Goal: Book appointment/travel/reservation

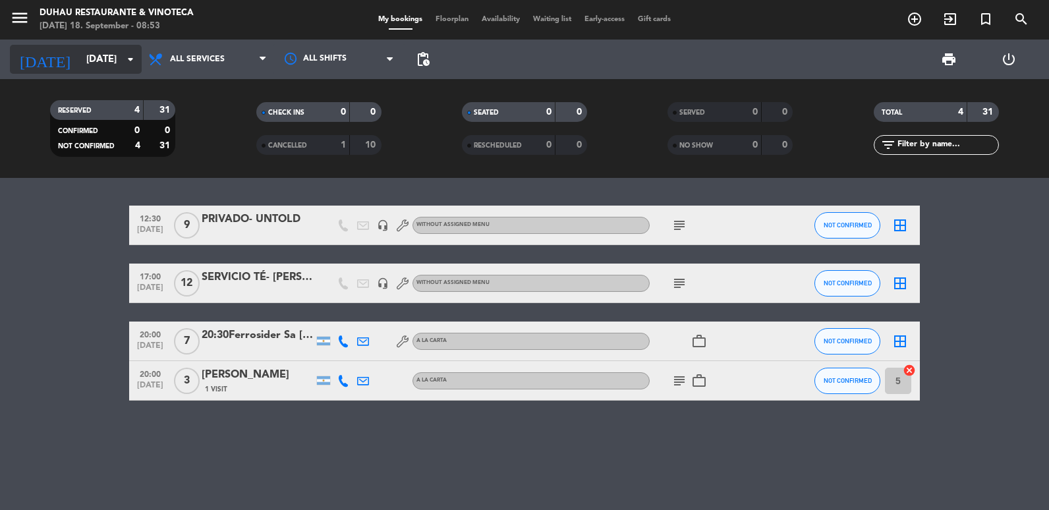
click at [80, 62] on input "[DATE]" at bounding box center [143, 59] width 127 height 24
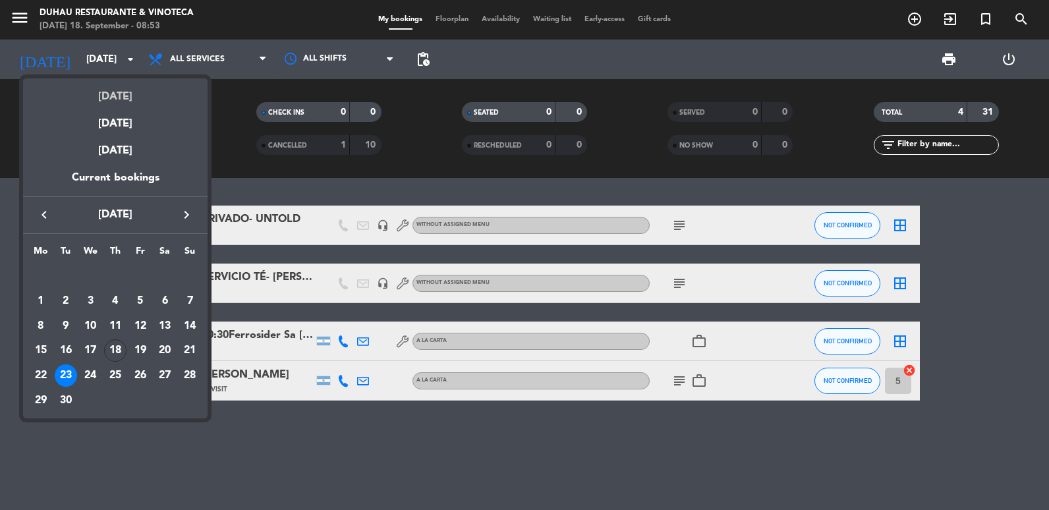
click at [69, 96] on div "[DATE]" at bounding box center [115, 91] width 185 height 27
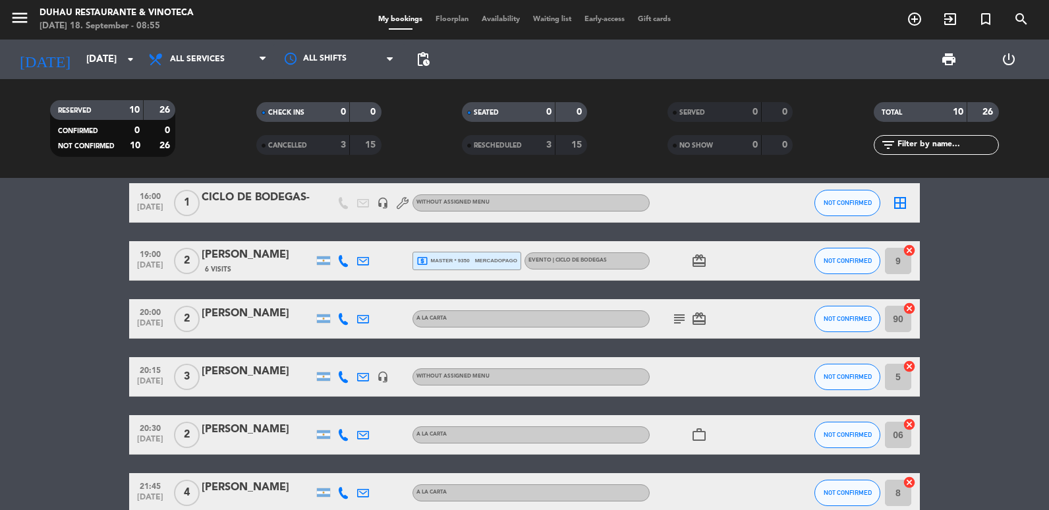
scroll to position [198, 0]
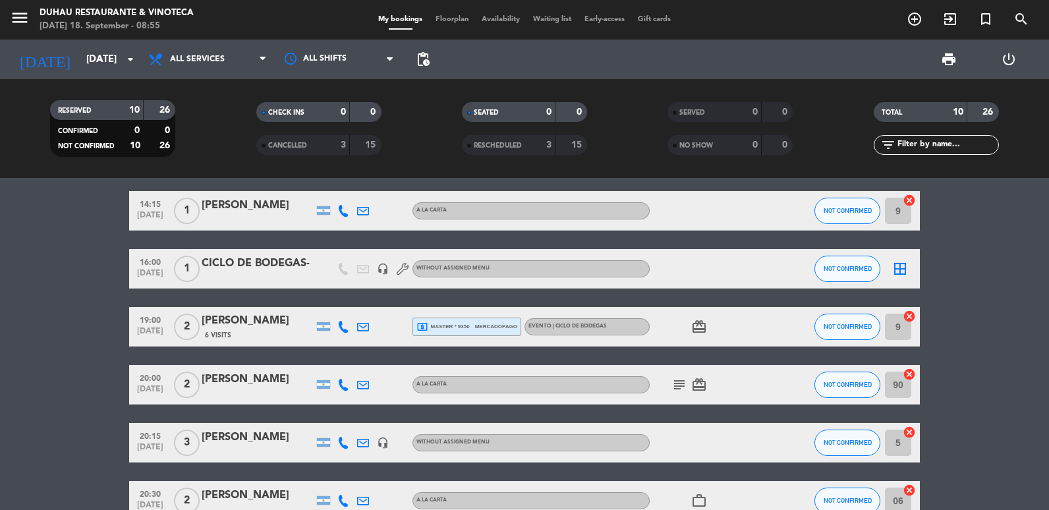
click at [122, 290] on bookings-row "13:00 [DATE] 4 [PERSON_NAME]- [PERSON_NAME] tour headset_mic Without assigned m…" at bounding box center [524, 365] width 1049 height 543
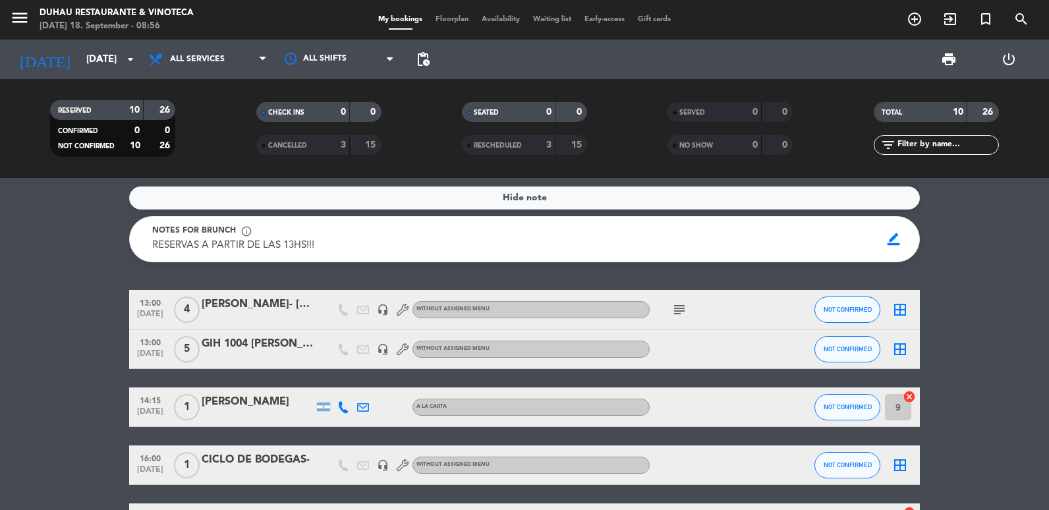
scroll to position [0, 0]
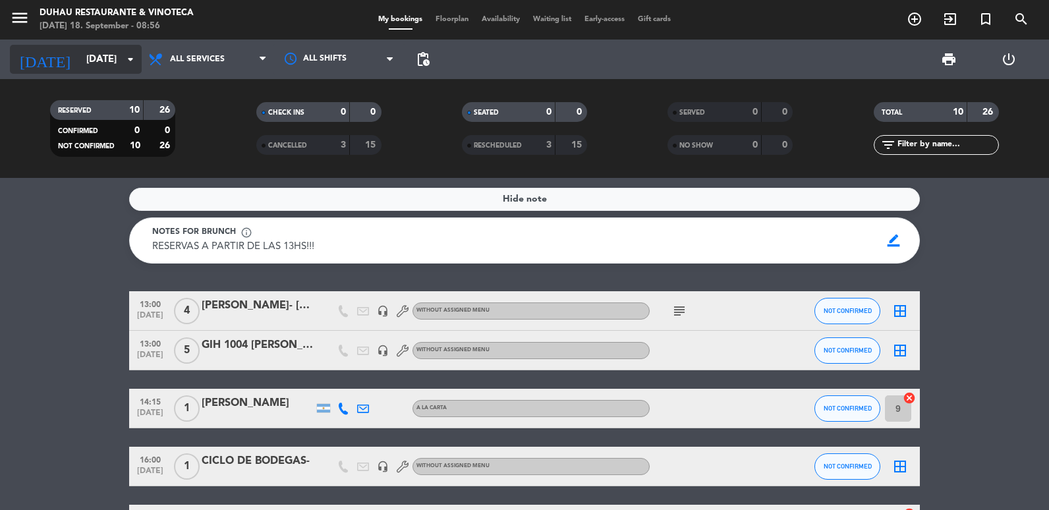
click at [86, 50] on input "[DATE]" at bounding box center [143, 59] width 127 height 24
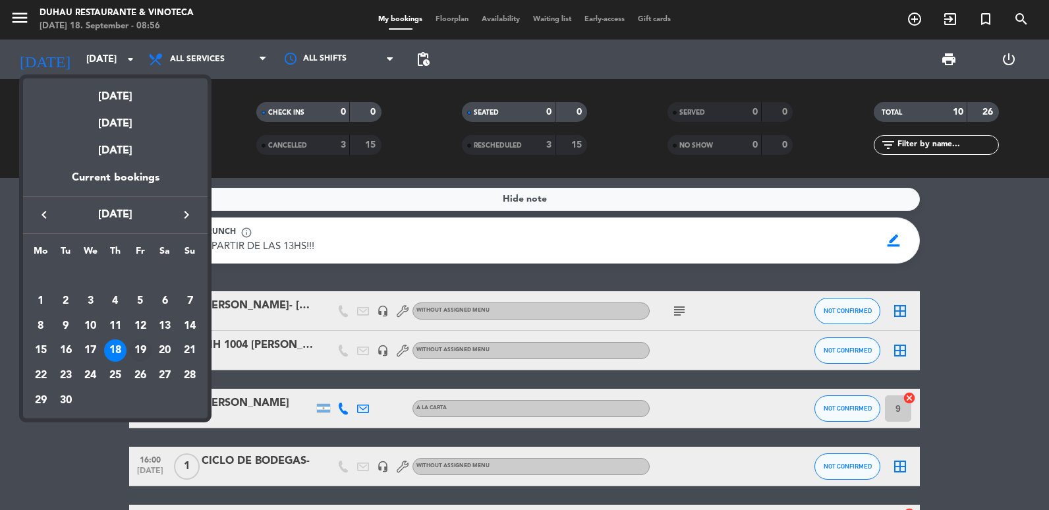
click at [140, 353] on div "19" at bounding box center [140, 350] width 22 height 22
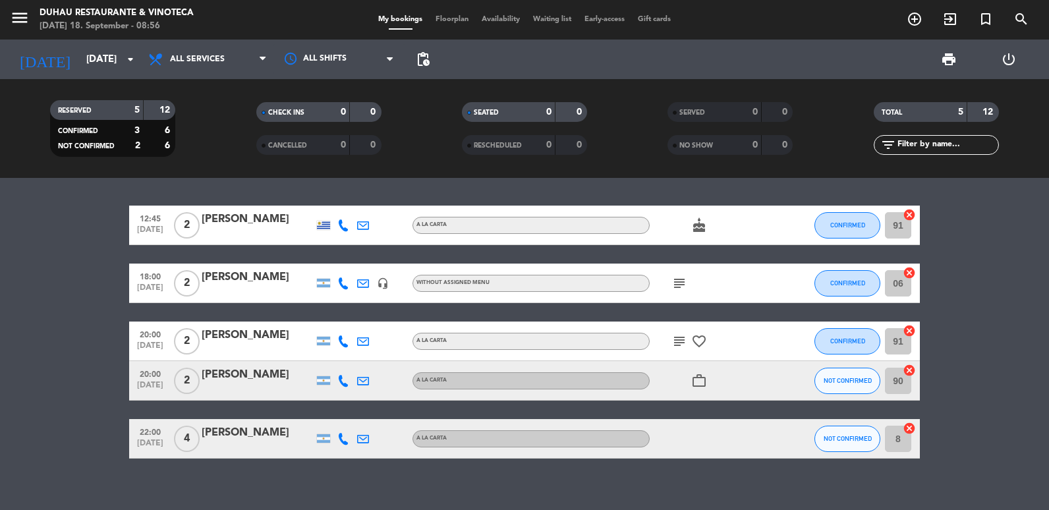
click at [79, 75] on div "[DATE] [DATE] arrow_drop_down" at bounding box center [76, 60] width 132 height 40
click at [90, 62] on input "[DATE]" at bounding box center [143, 59] width 127 height 24
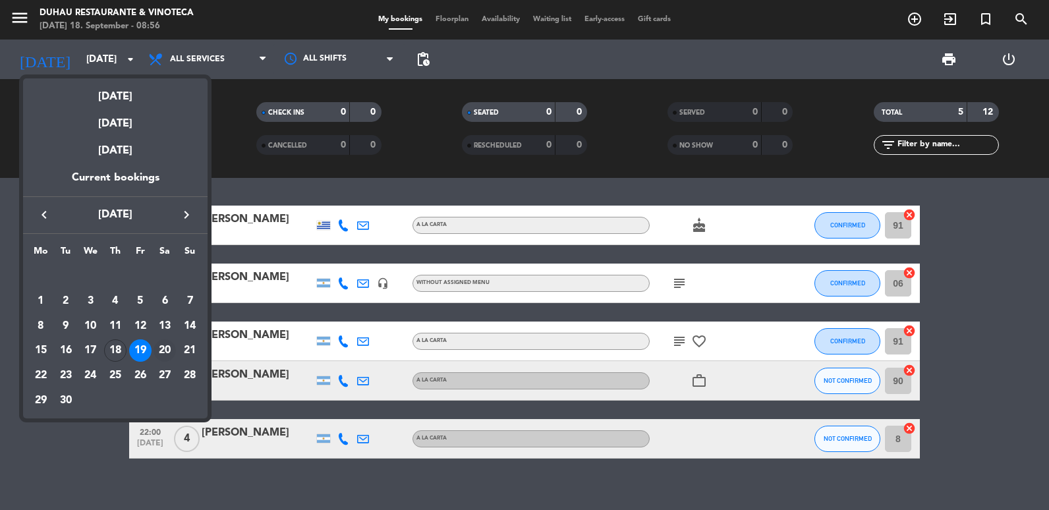
click at [156, 347] on div "20" at bounding box center [165, 350] width 22 height 22
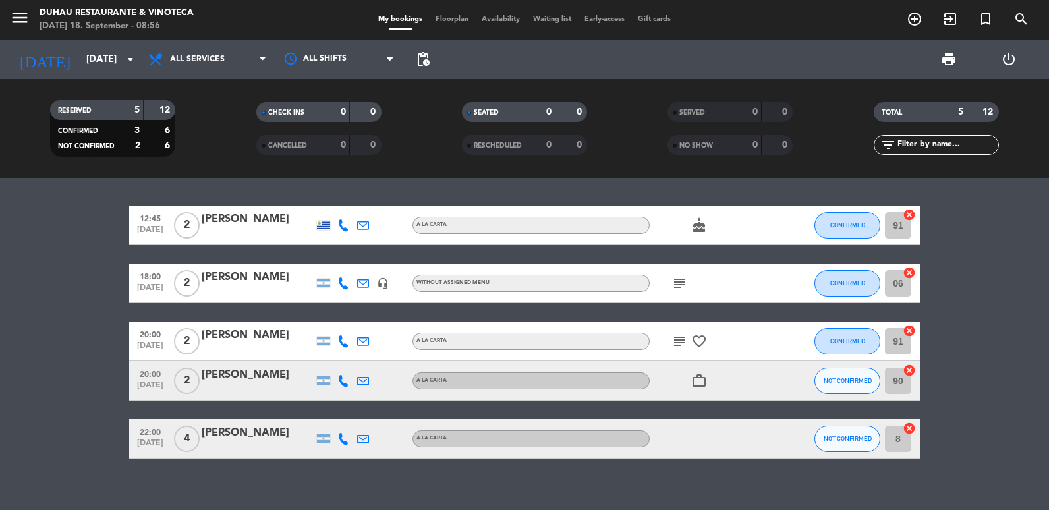
type input "[DATE]"
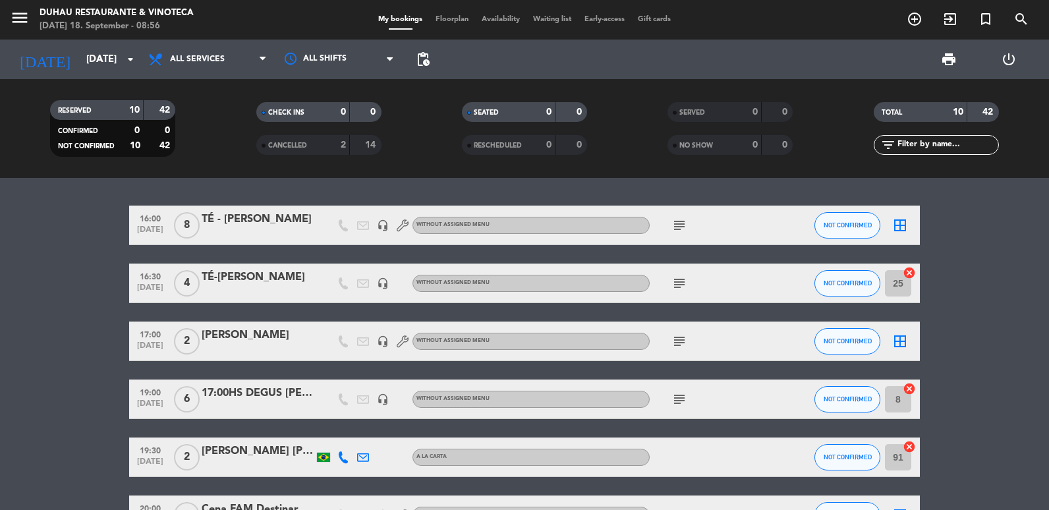
click at [684, 221] on icon "subject" at bounding box center [680, 226] width 16 height 16
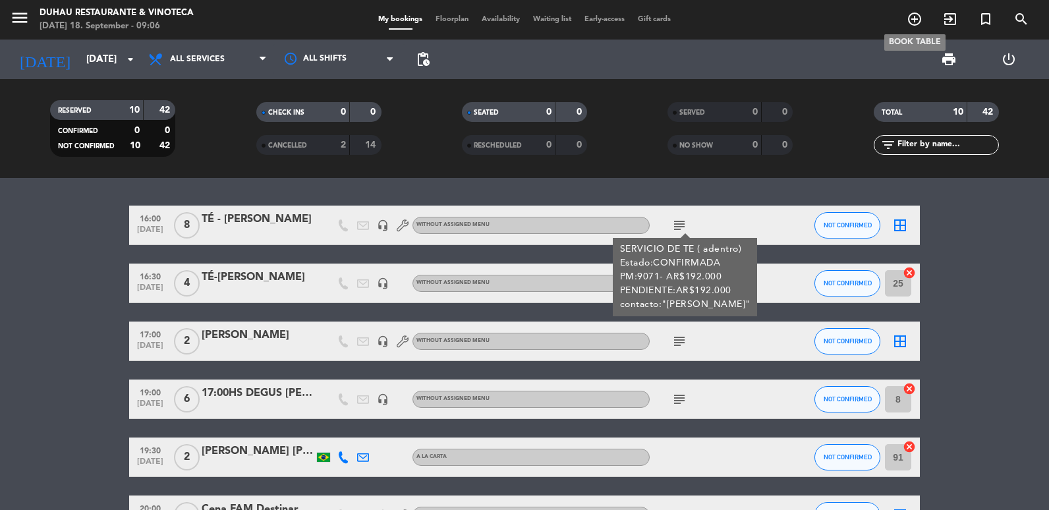
click at [912, 16] on icon "add_circle_outline" at bounding box center [915, 19] width 16 height 16
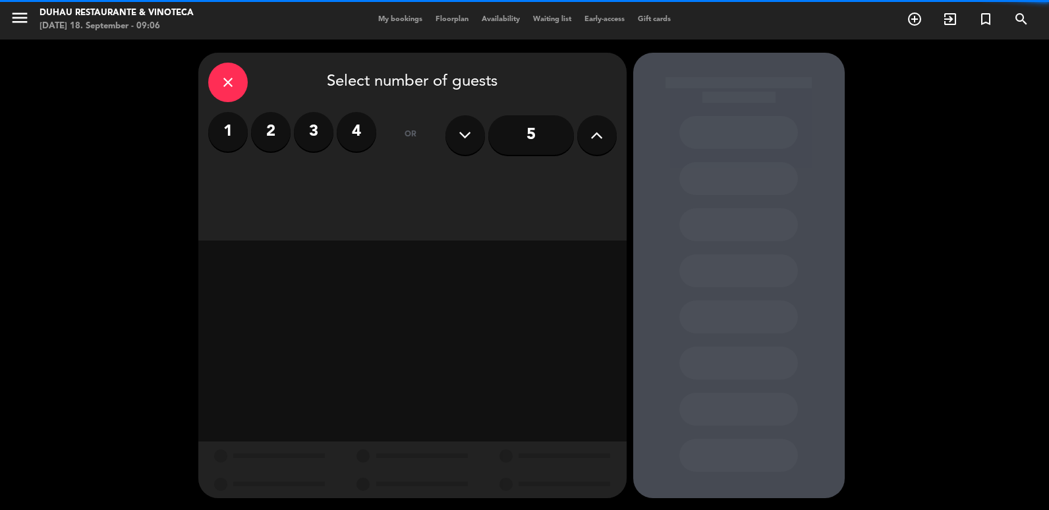
click at [586, 141] on button at bounding box center [597, 135] width 40 height 40
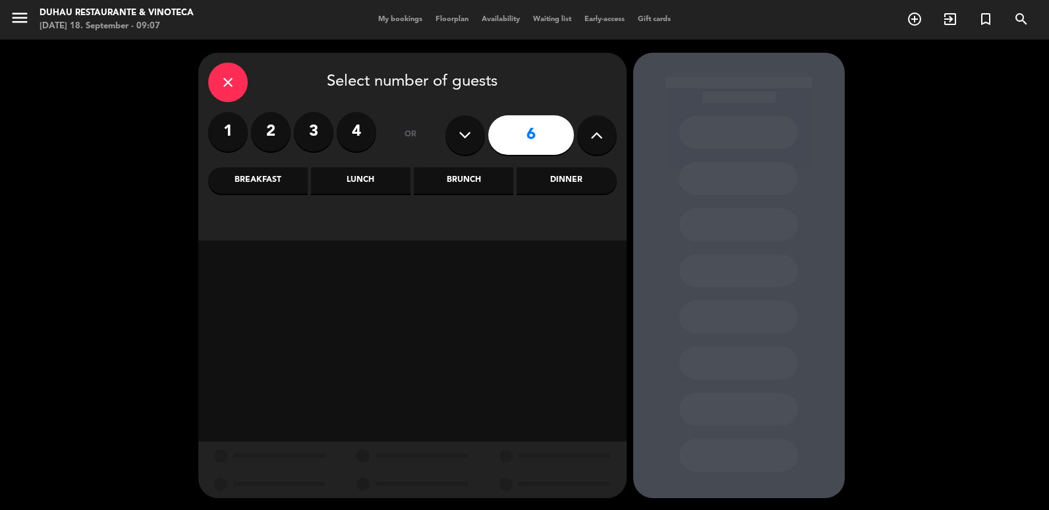
drag, startPoint x: 284, startPoint y: 127, endPoint x: 381, endPoint y: 152, distance: 100.1
click at [281, 129] on label "2" at bounding box center [271, 132] width 40 height 40
click at [583, 186] on div "Dinner" at bounding box center [567, 180] width 100 height 26
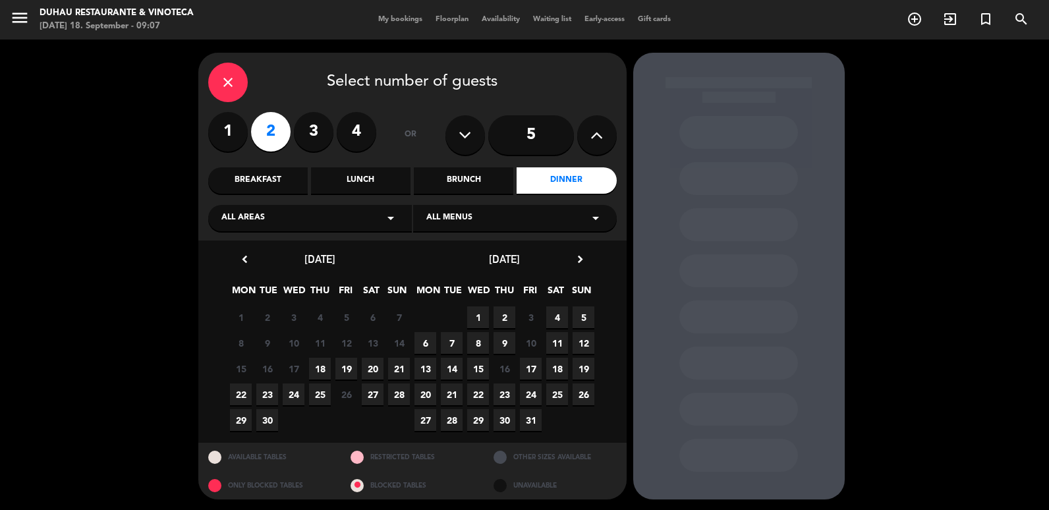
click at [270, 401] on span "23" at bounding box center [267, 395] width 22 height 22
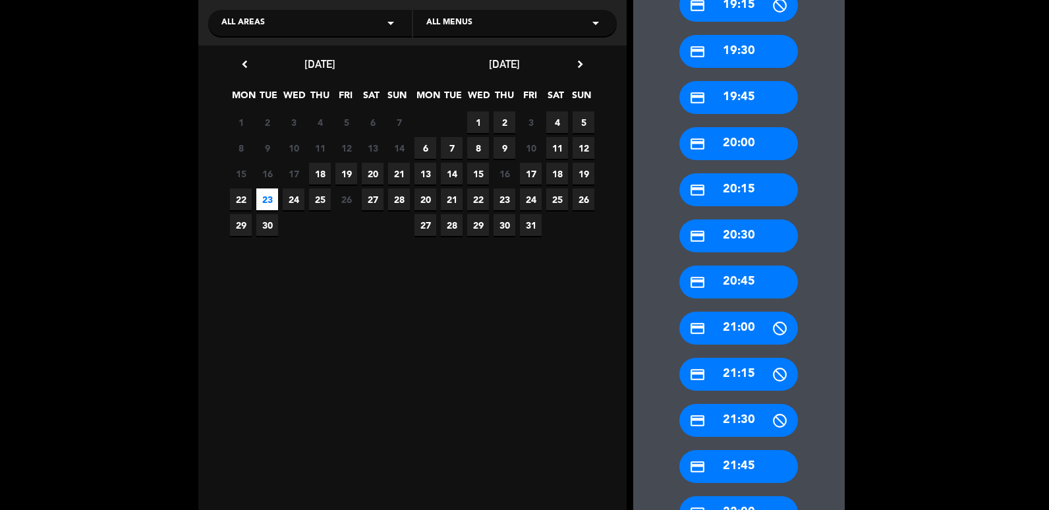
scroll to position [297, 0]
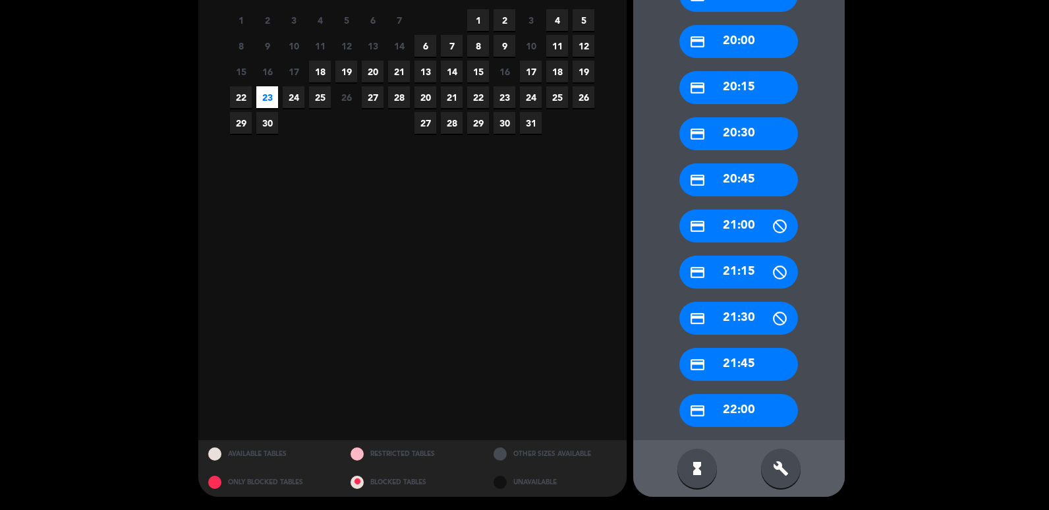
click at [792, 462] on div "build" at bounding box center [781, 469] width 40 height 40
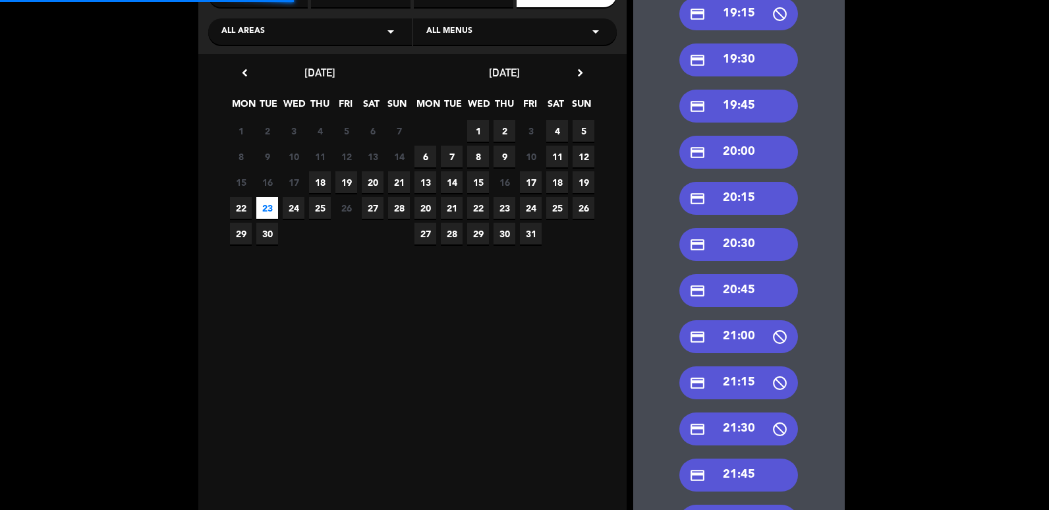
scroll to position [34, 0]
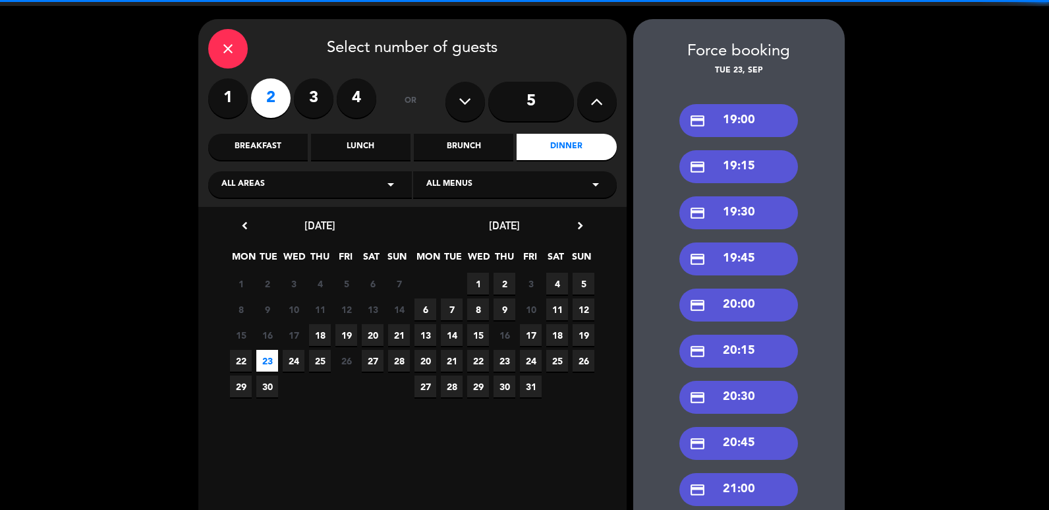
click at [734, 134] on div "credit_card 19:00" at bounding box center [739, 120] width 119 height 33
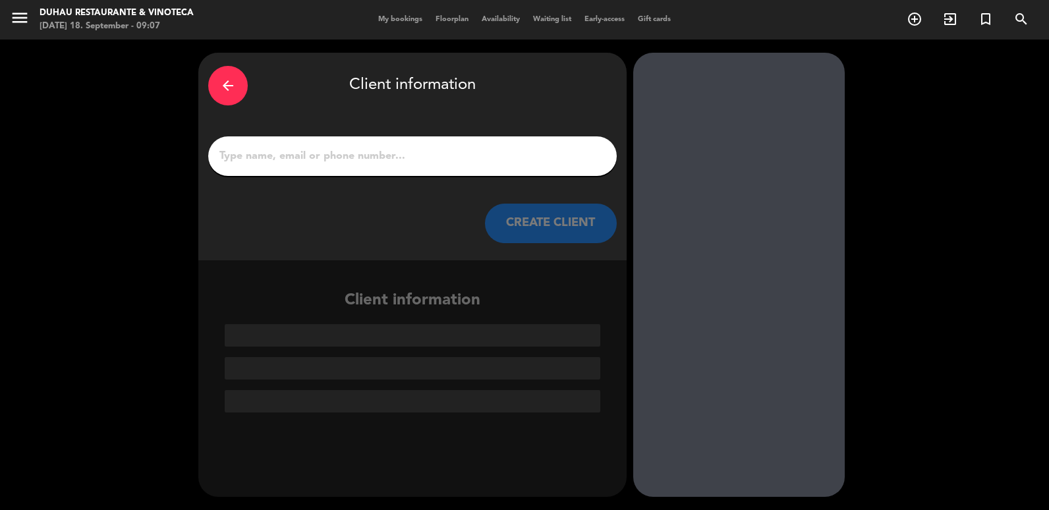
click at [466, 167] on div at bounding box center [412, 156] width 409 height 40
click at [577, 145] on div at bounding box center [412, 156] width 409 height 40
click at [549, 160] on input "1" at bounding box center [412, 156] width 389 height 18
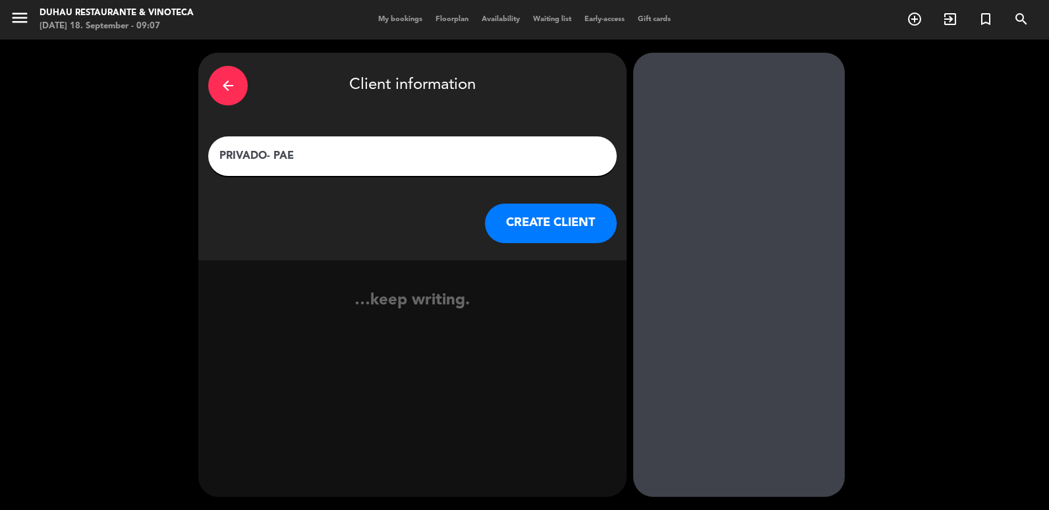
type input "PRIVADO- PAE"
click at [558, 227] on button "CREATE CLIENT" at bounding box center [551, 224] width 132 height 40
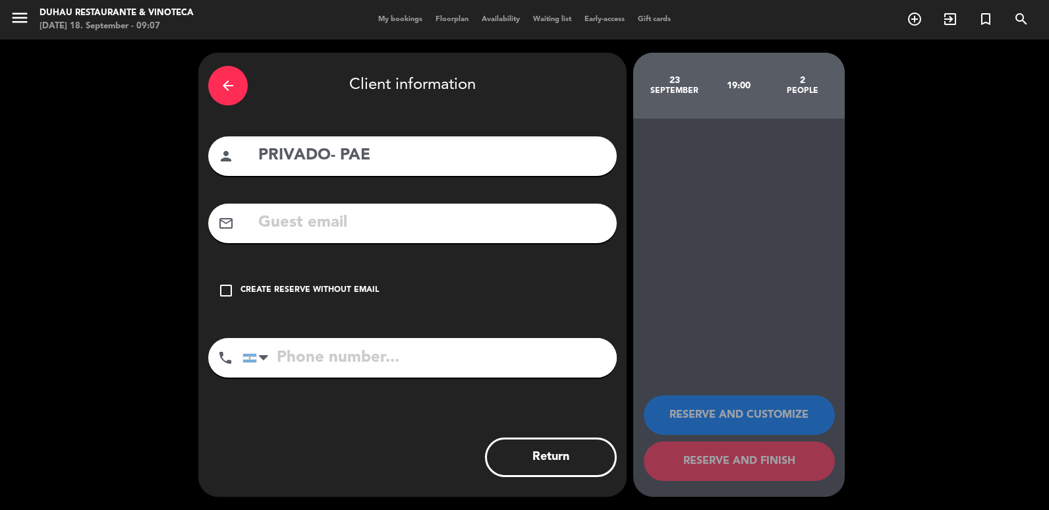
click at [298, 279] on div "check_box_outline_blank Create reserve without email" at bounding box center [412, 291] width 409 height 40
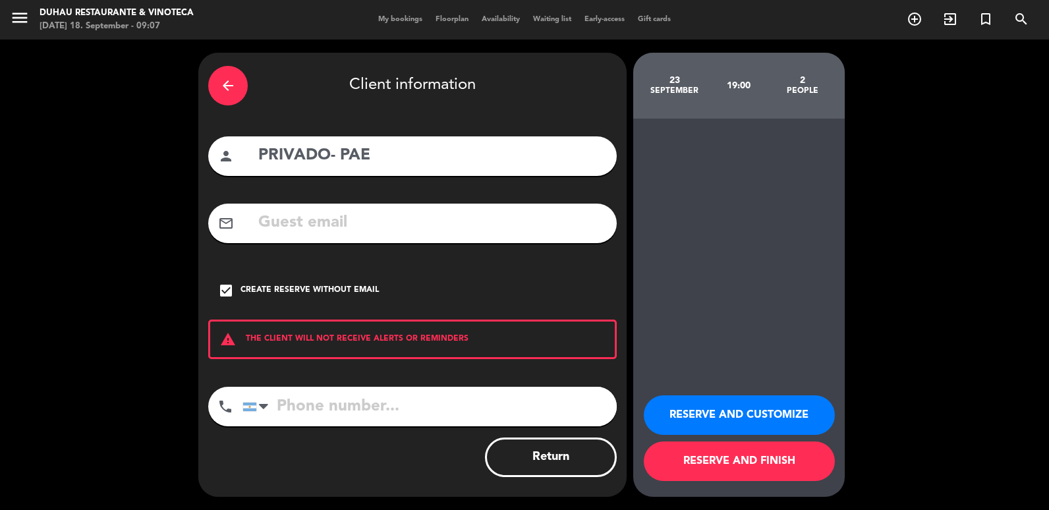
click at [700, 407] on button "RESERVE AND CUSTOMIZE" at bounding box center [739, 415] width 191 height 40
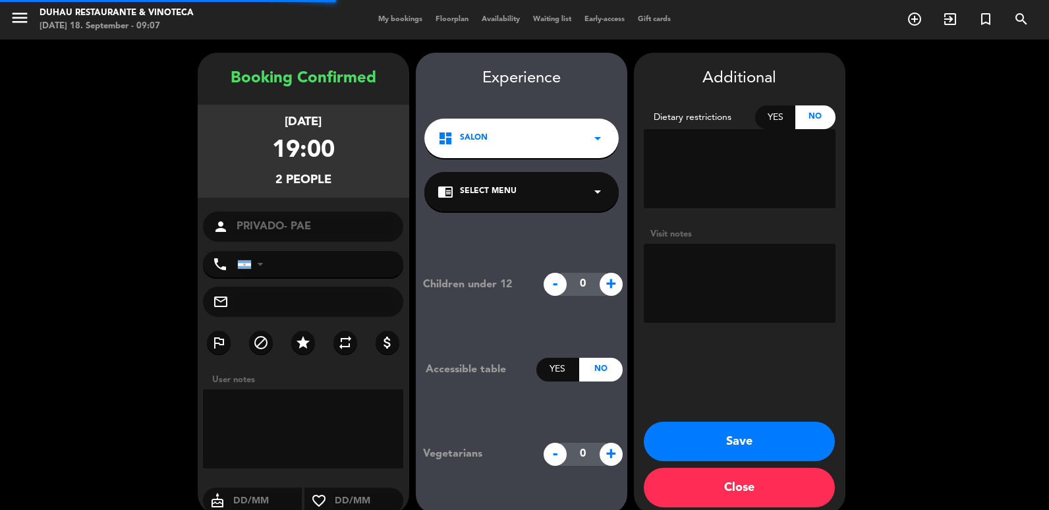
scroll to position [17, 0]
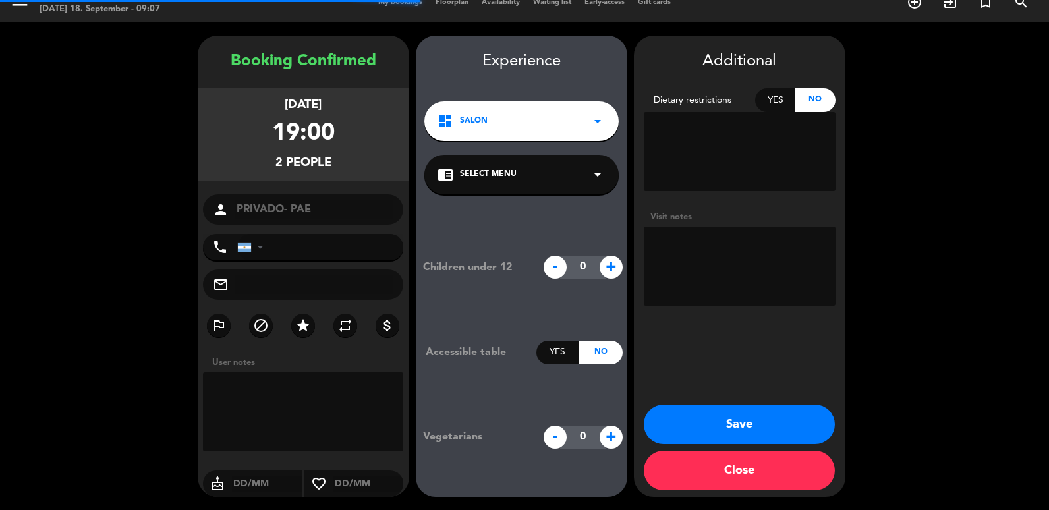
click at [672, 254] on textarea at bounding box center [740, 266] width 192 height 79
type textarea "P"
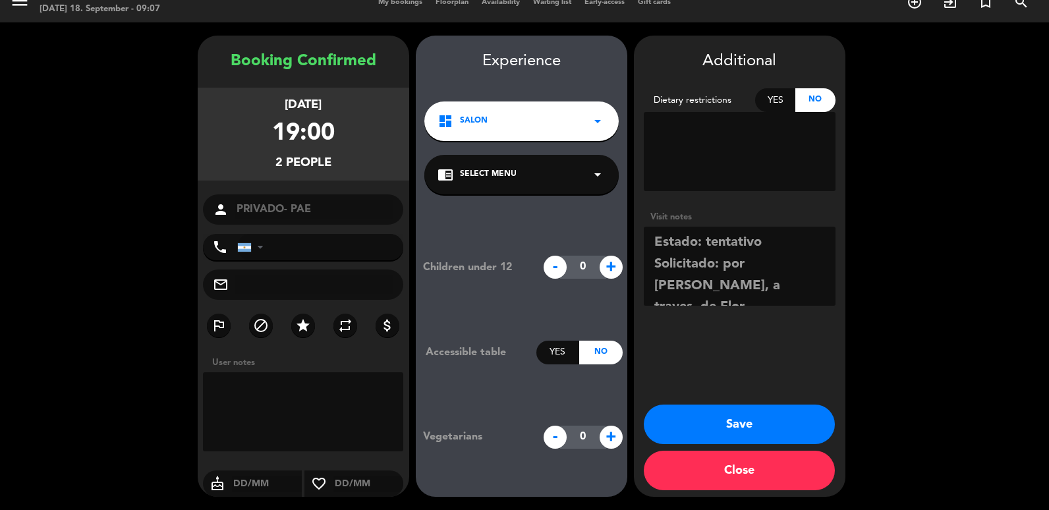
type textarea "Estado: tentativo Solicitado: por [PERSON_NAME], a traves, de Flor."
click at [726, 426] on button "Save" at bounding box center [739, 425] width 191 height 40
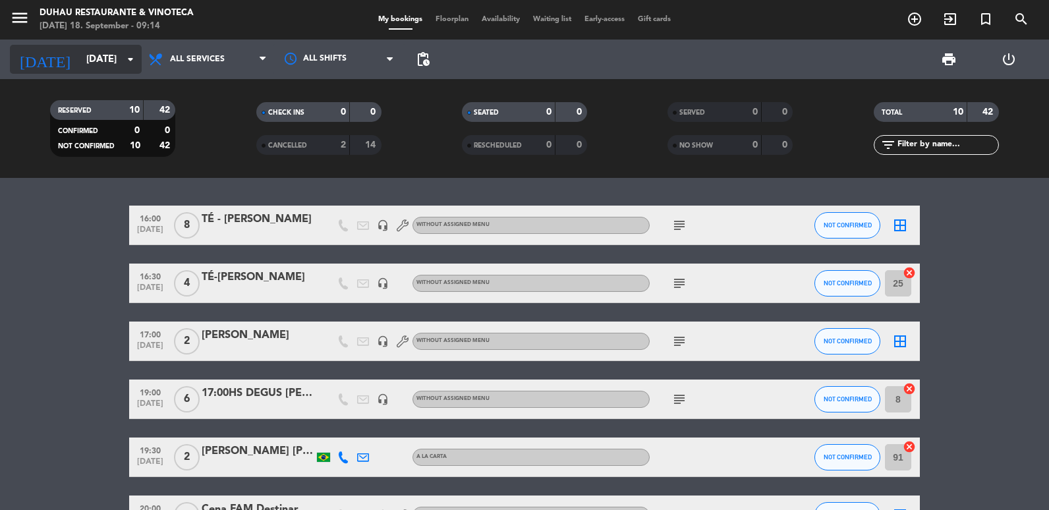
click at [117, 68] on input "[DATE]" at bounding box center [143, 59] width 127 height 24
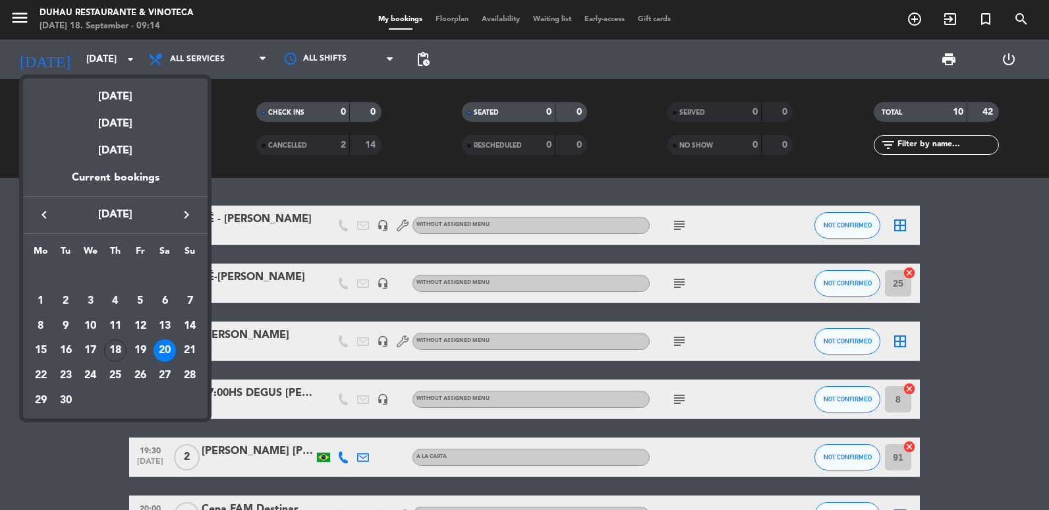
click at [184, 203] on div "keyboard_arrow_left [DATE] keyboard_arrow_right" at bounding box center [115, 214] width 185 height 37
click at [187, 218] on icon "keyboard_arrow_right" at bounding box center [187, 215] width 16 height 16
click at [162, 348] on div "18" at bounding box center [165, 350] width 22 height 22
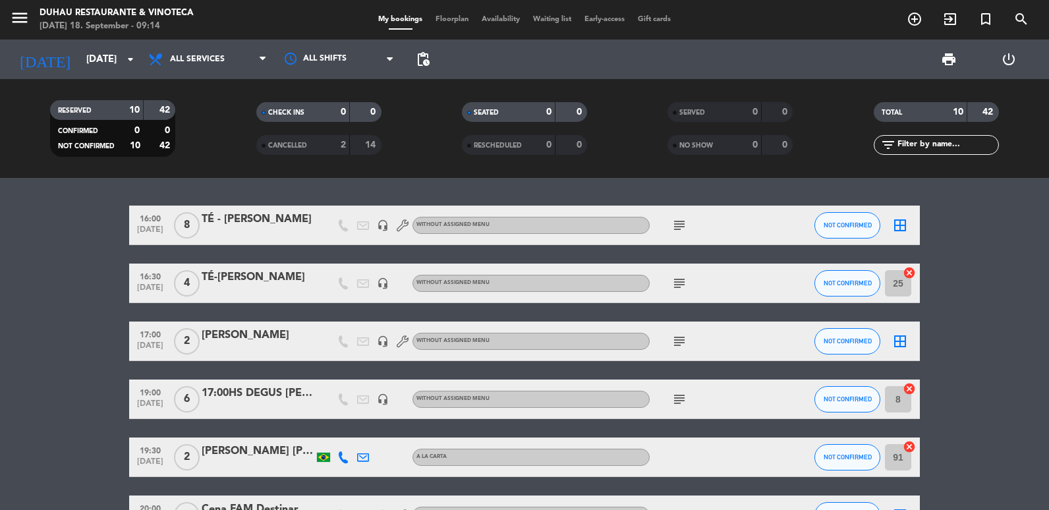
type input "[DATE]"
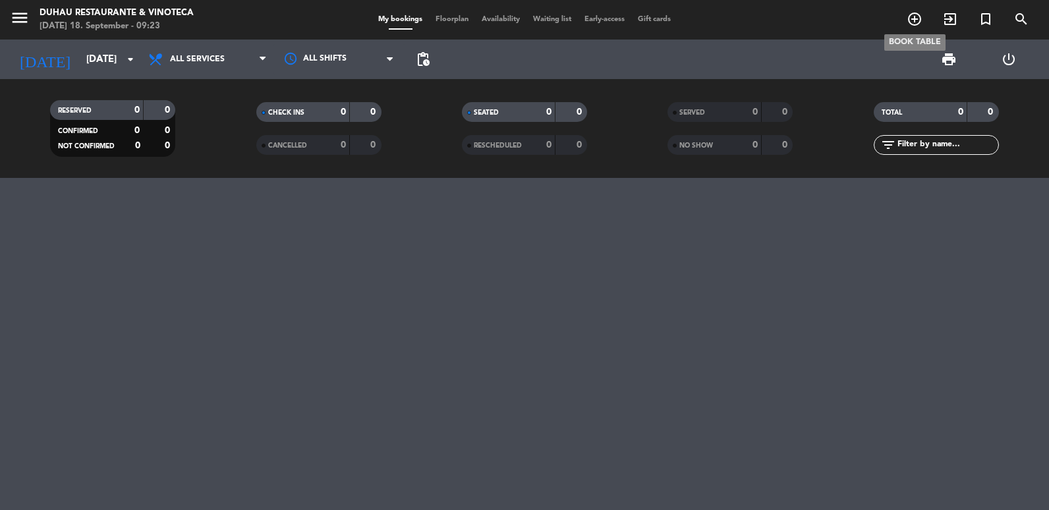
click at [906, 11] on span "add_circle_outline" at bounding box center [915, 19] width 36 height 22
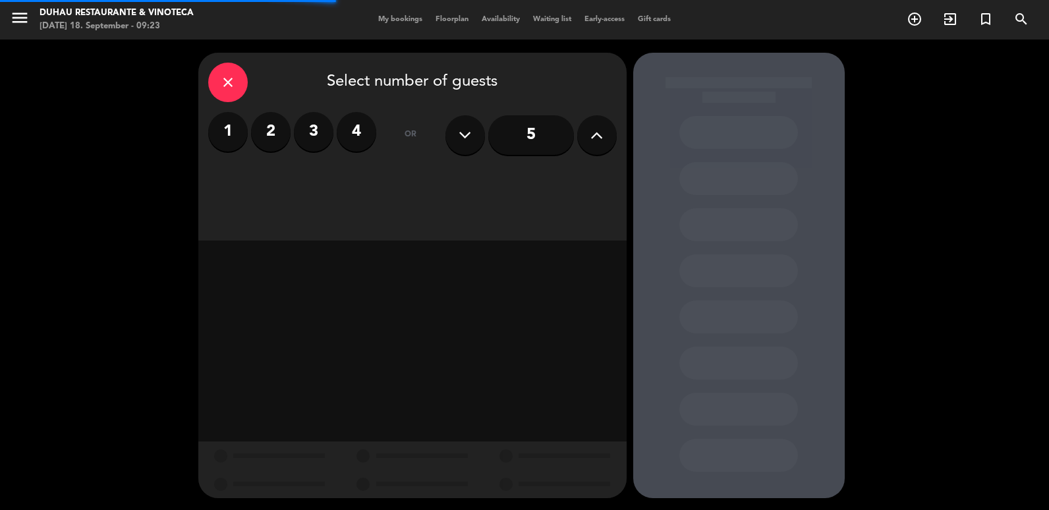
click at [573, 131] on input "5" at bounding box center [531, 135] width 86 height 40
click at [580, 134] on button at bounding box center [597, 135] width 40 height 40
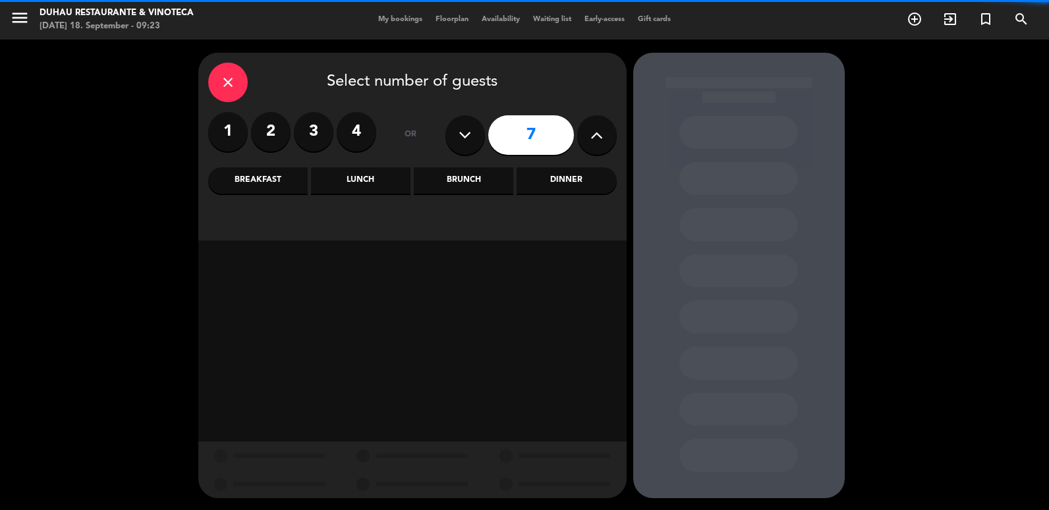
click at [580, 134] on button at bounding box center [597, 135] width 40 height 40
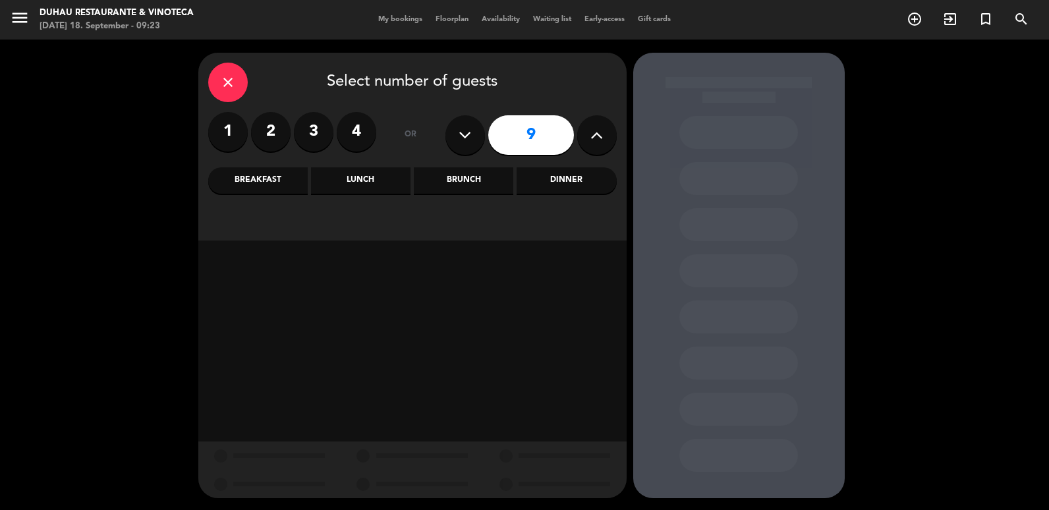
click at [580, 134] on button at bounding box center [597, 135] width 40 height 40
type input "11"
click at [613, 192] on div "Breakfast Lunch Brunch Dinner" at bounding box center [412, 180] width 409 height 26
click at [597, 183] on div "Dinner" at bounding box center [567, 180] width 100 height 26
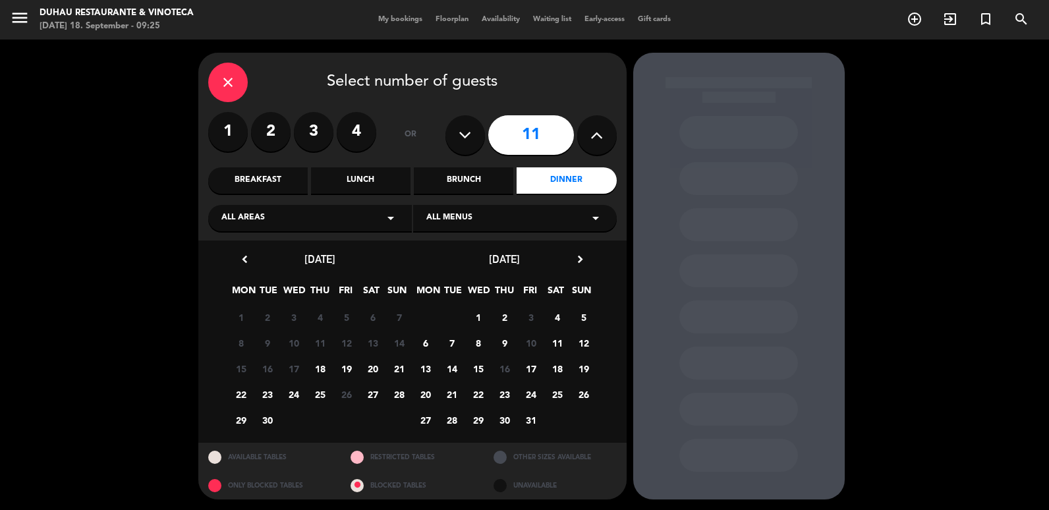
drag, startPoint x: 556, startPoint y: 369, endPoint x: 620, endPoint y: 349, distance: 67.6
click at [556, 368] on span "18" at bounding box center [557, 369] width 22 height 22
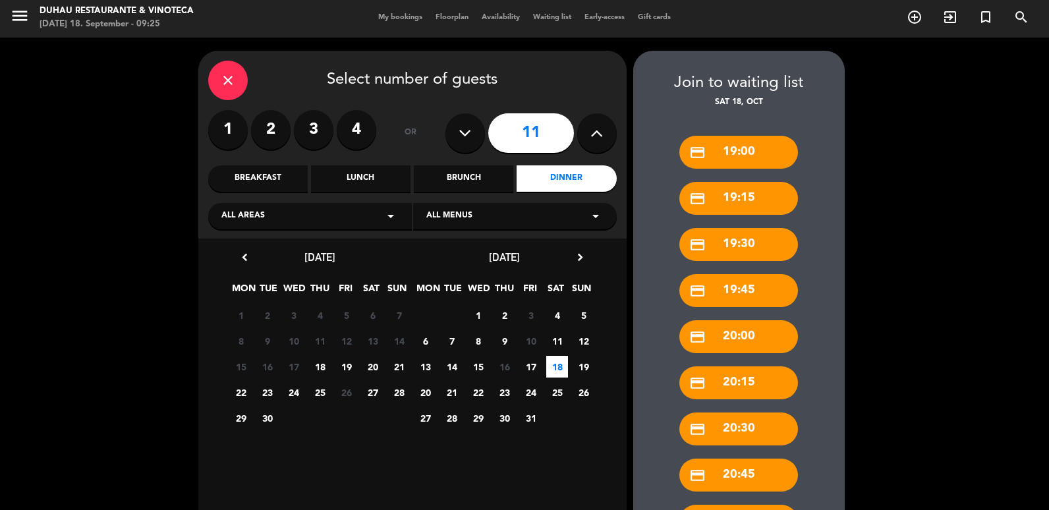
scroll to position [297, 0]
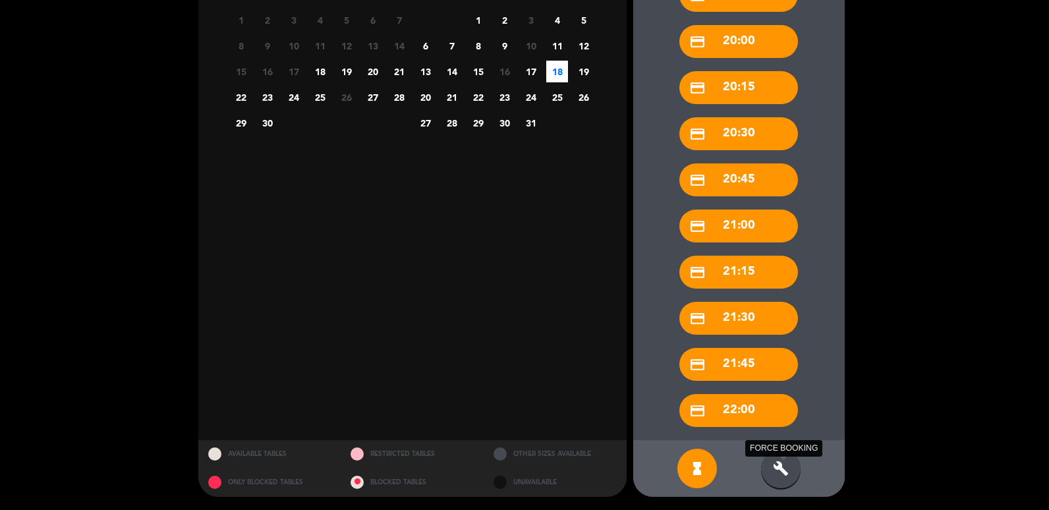
click at [774, 471] on icon "build" at bounding box center [781, 469] width 16 height 16
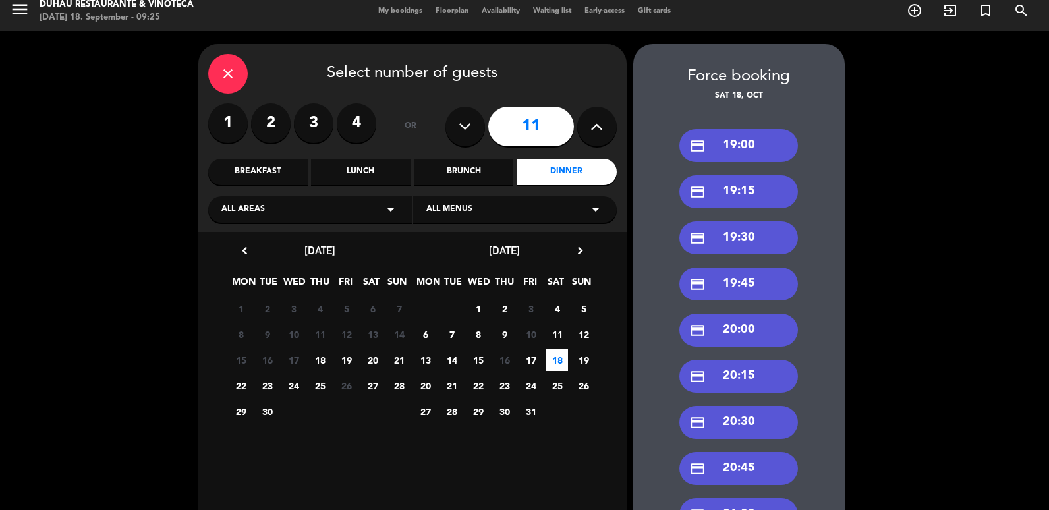
scroll to position [0, 0]
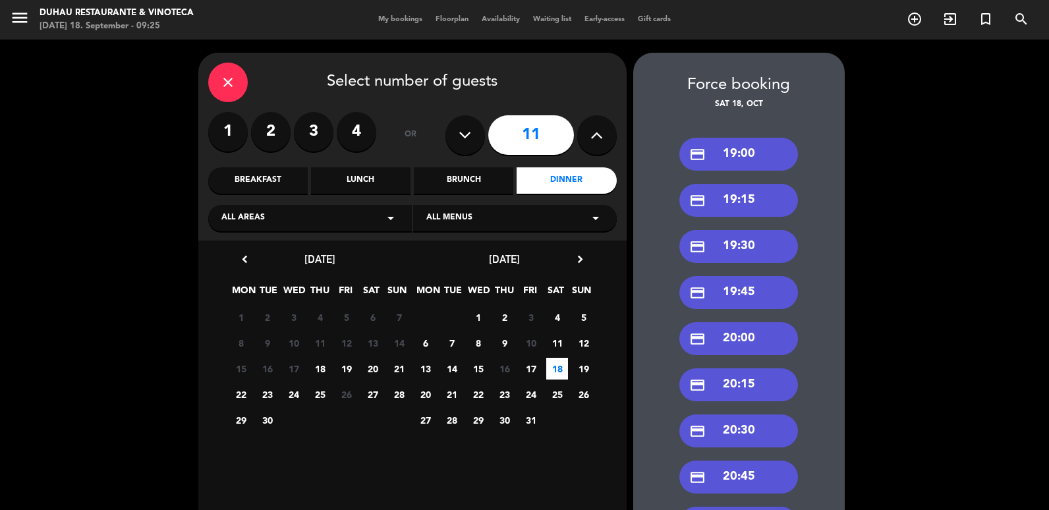
click at [726, 160] on div "credit_card 19:00" at bounding box center [739, 154] width 119 height 33
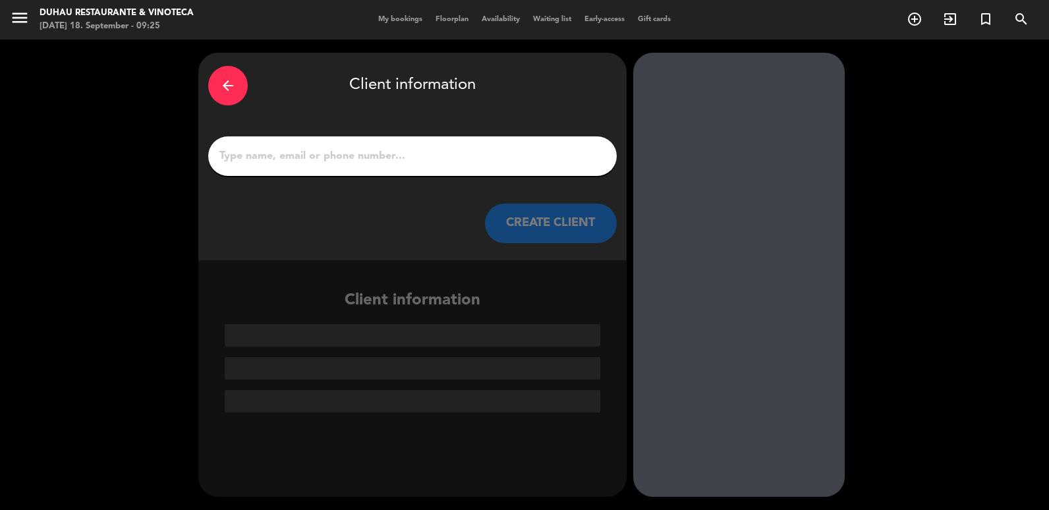
click at [427, 150] on input "1" at bounding box center [412, 156] width 389 height 18
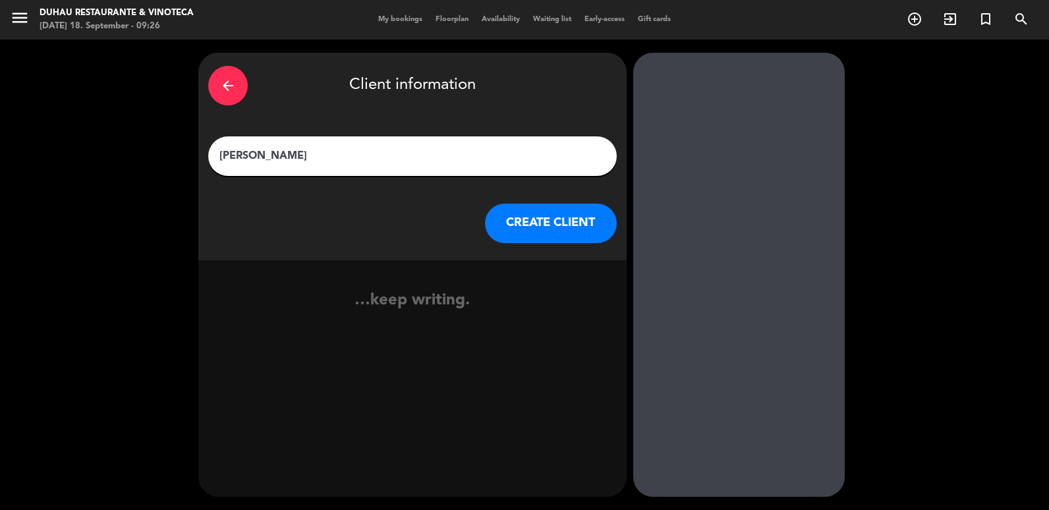
type input "[PERSON_NAME]"
click at [619, 221] on div "arrow_back Client information [PERSON_NAME] CREATE CLIENT" at bounding box center [412, 157] width 428 height 208
click at [477, 232] on div "CREATE CLIENT" at bounding box center [412, 224] width 409 height 40
click at [518, 229] on button "CREATE CLIENT" at bounding box center [551, 224] width 132 height 40
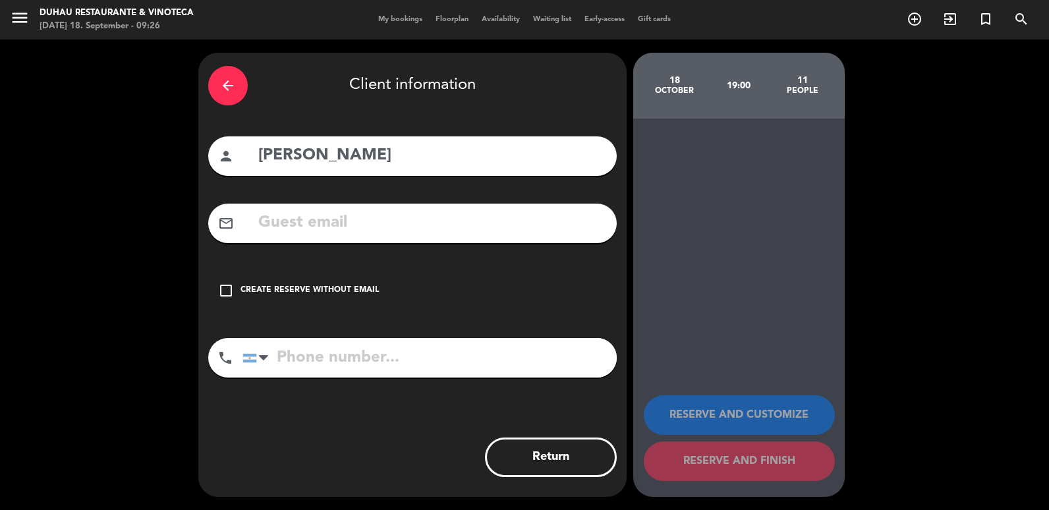
click at [289, 290] on div "Create reserve without email" at bounding box center [310, 290] width 138 height 13
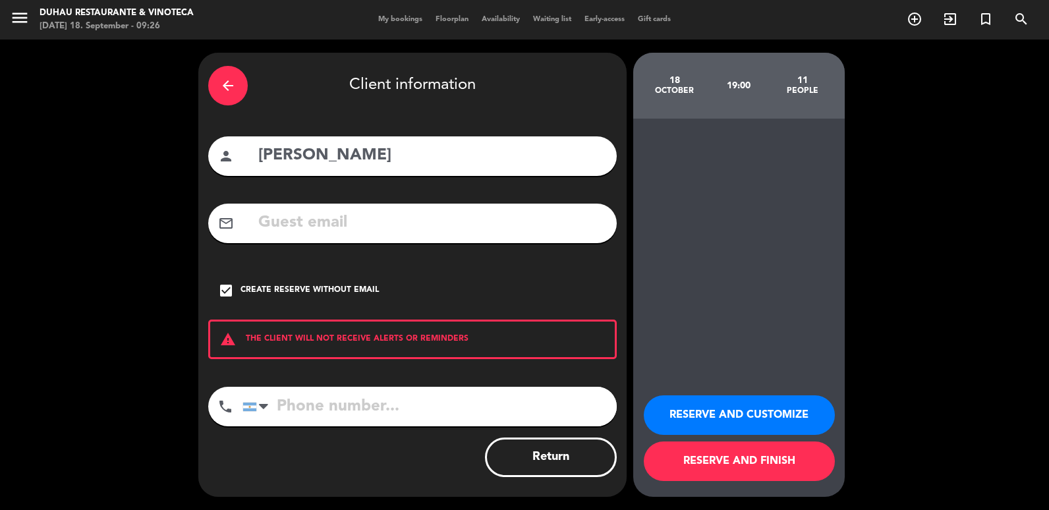
click at [716, 398] on button "RESERVE AND CUSTOMIZE" at bounding box center [739, 415] width 191 height 40
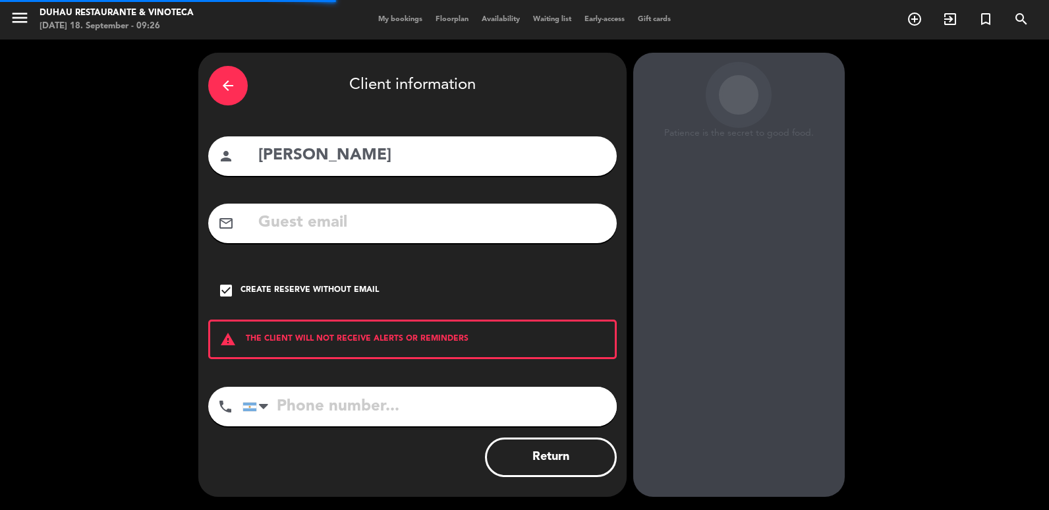
scroll to position [17, 0]
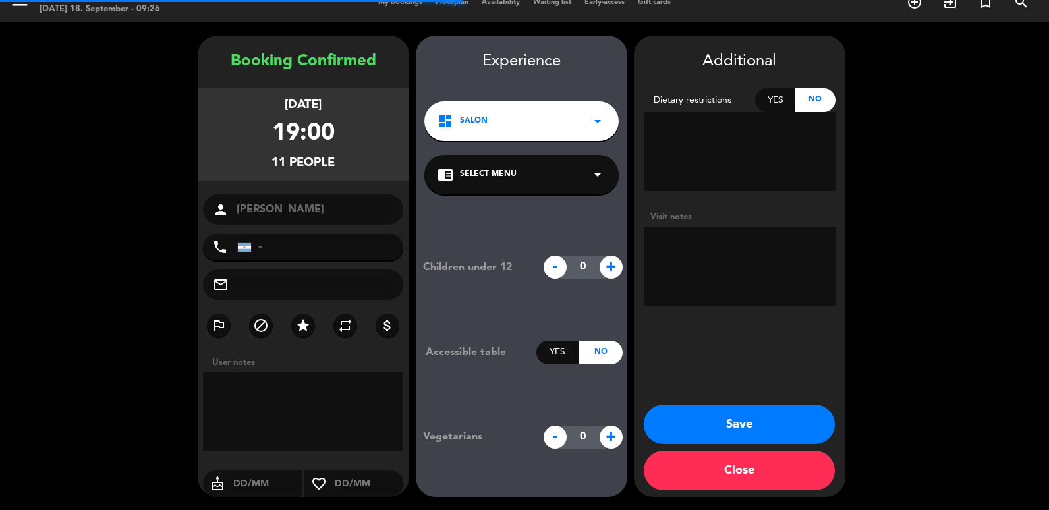
click at [756, 300] on textarea at bounding box center [740, 266] width 192 height 79
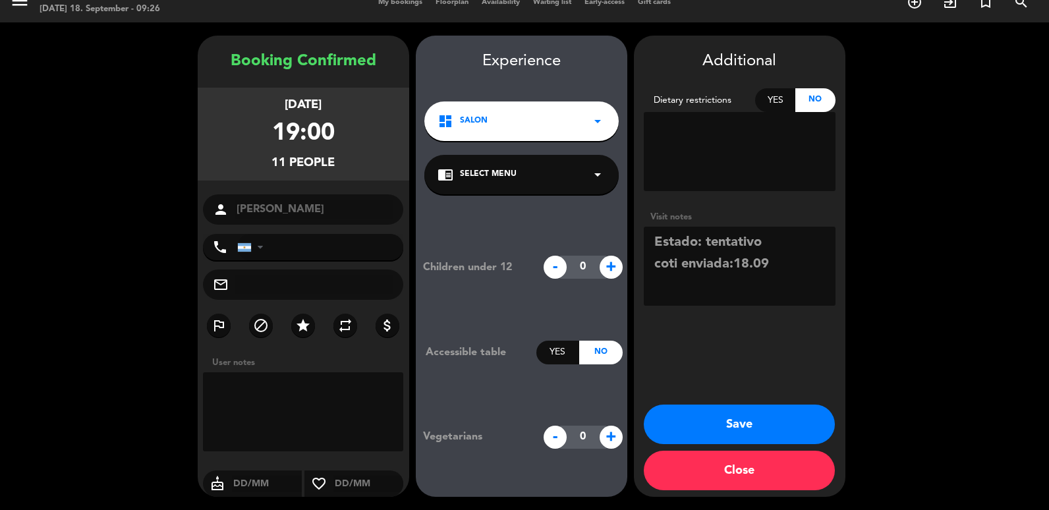
type textarea "Estado: tentativo coti enviada:18.09"
click at [644, 405] on button "Save" at bounding box center [739, 425] width 191 height 40
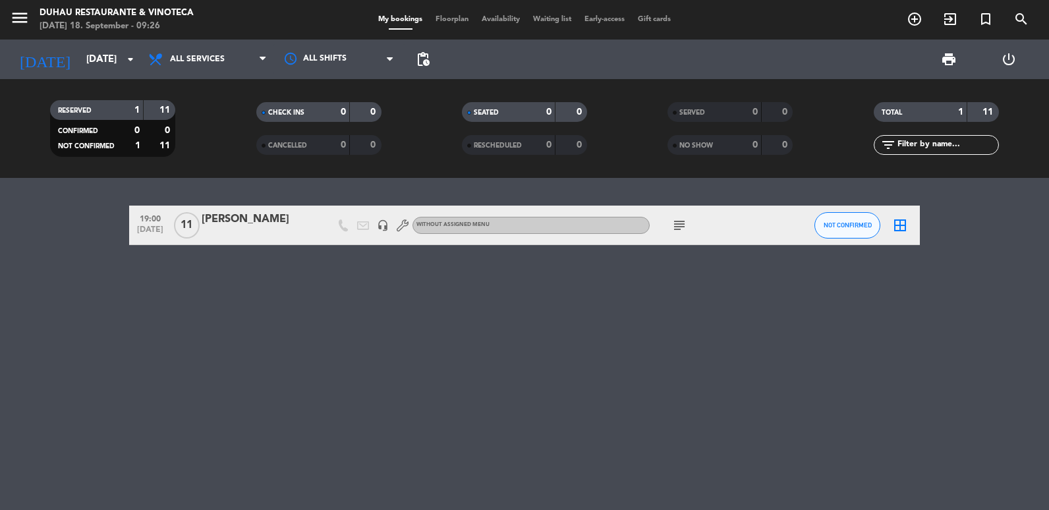
click at [282, 222] on div "[PERSON_NAME]" at bounding box center [258, 219] width 112 height 17
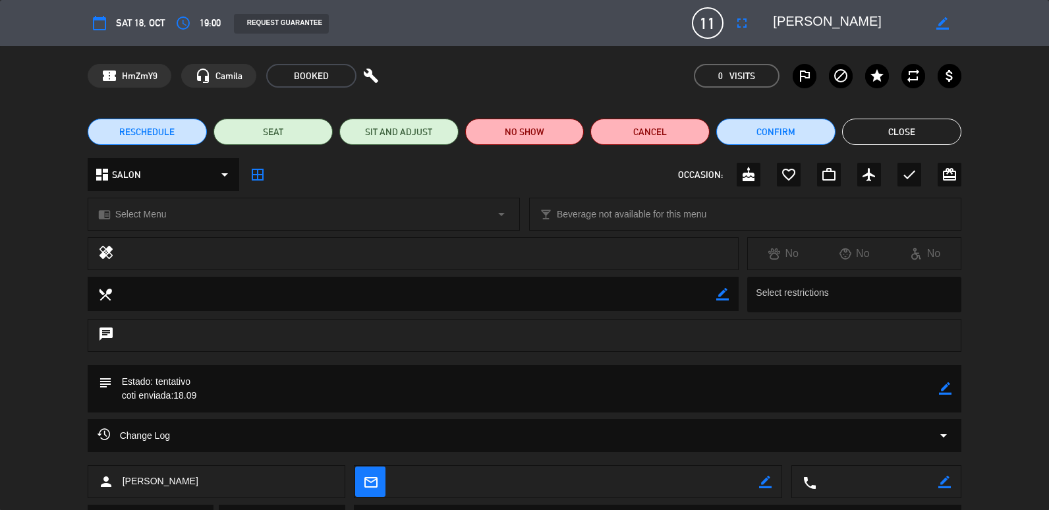
click at [946, 395] on icon "border_color" at bounding box center [945, 388] width 13 height 13
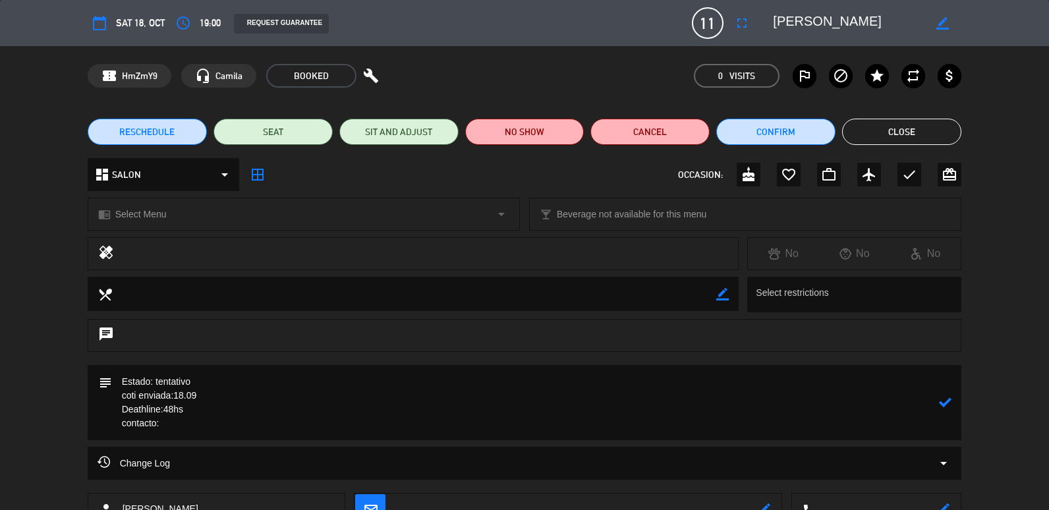
paste textarea "1158067299 [EMAIL_ADDRESS][DOMAIN_NAME]"
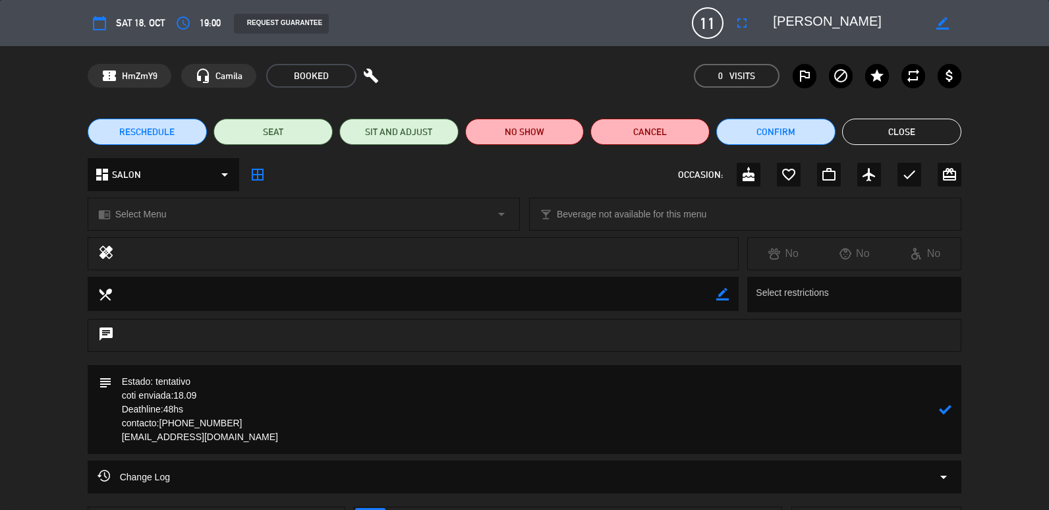
type textarea "Estado: tentativo coti enviada:18.09 Deathline:48hs contacto:[PHONE_NUMBER] [EM…"
click at [945, 410] on icon at bounding box center [945, 409] width 13 height 13
click at [925, 127] on button "Close" at bounding box center [901, 132] width 119 height 26
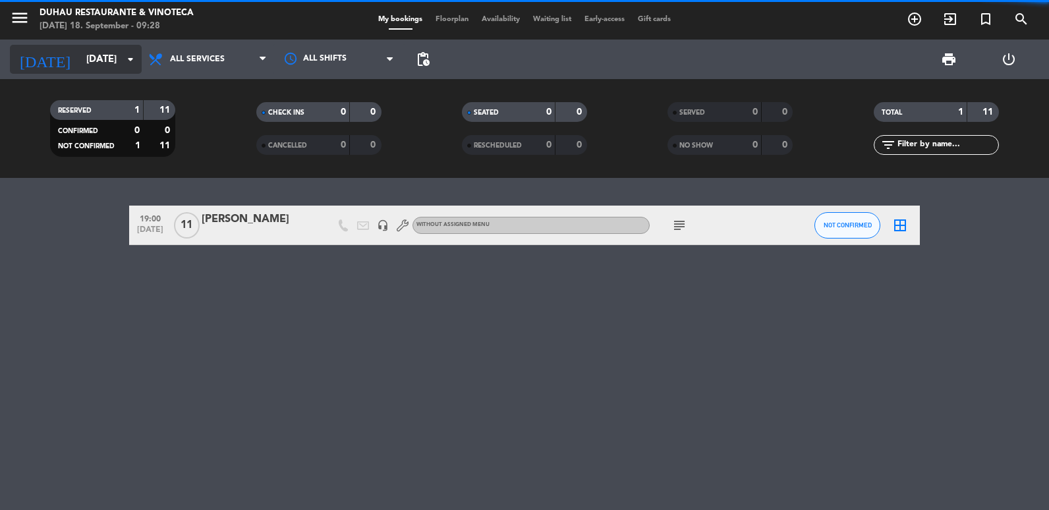
click at [113, 60] on input "[DATE]" at bounding box center [143, 59] width 127 height 24
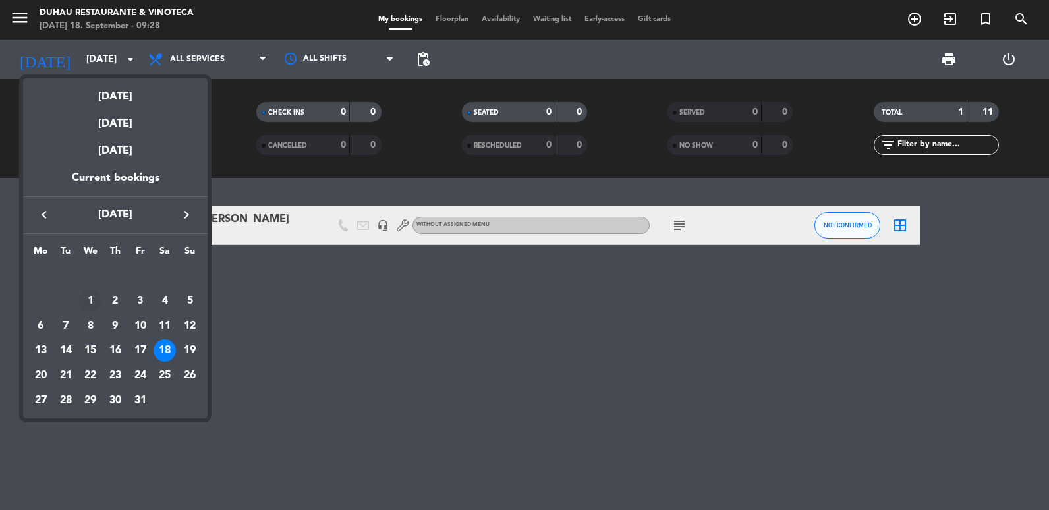
click at [85, 294] on div "1" at bounding box center [90, 301] width 22 height 22
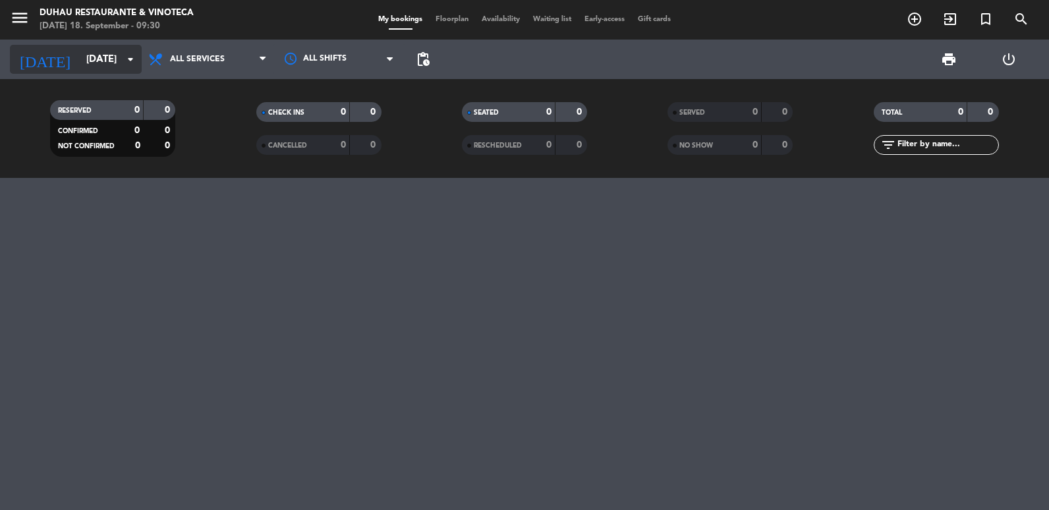
click at [96, 67] on input "[DATE]" at bounding box center [143, 59] width 127 height 24
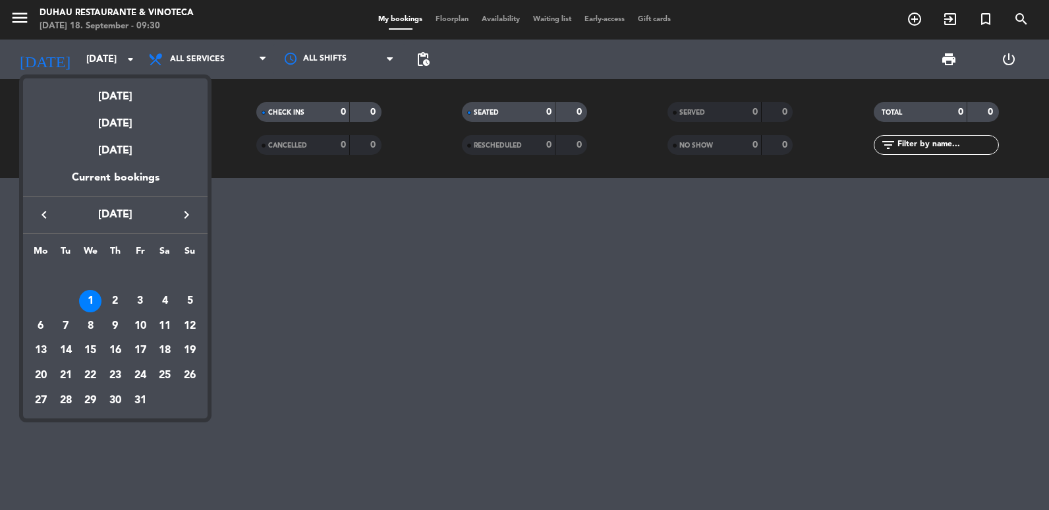
click at [45, 208] on icon "keyboard_arrow_left" at bounding box center [44, 215] width 16 height 16
click at [123, 349] on div "18" at bounding box center [115, 350] width 22 height 22
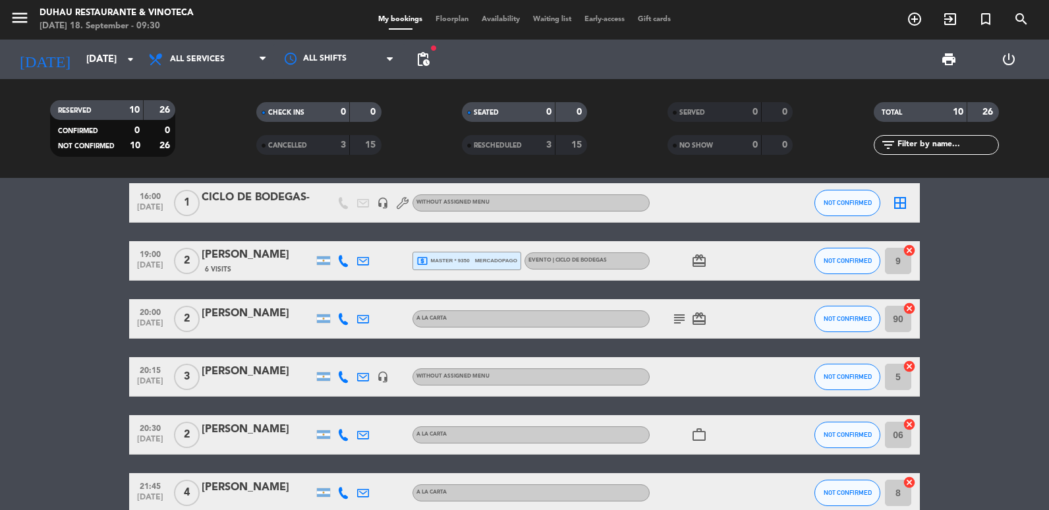
scroll to position [198, 0]
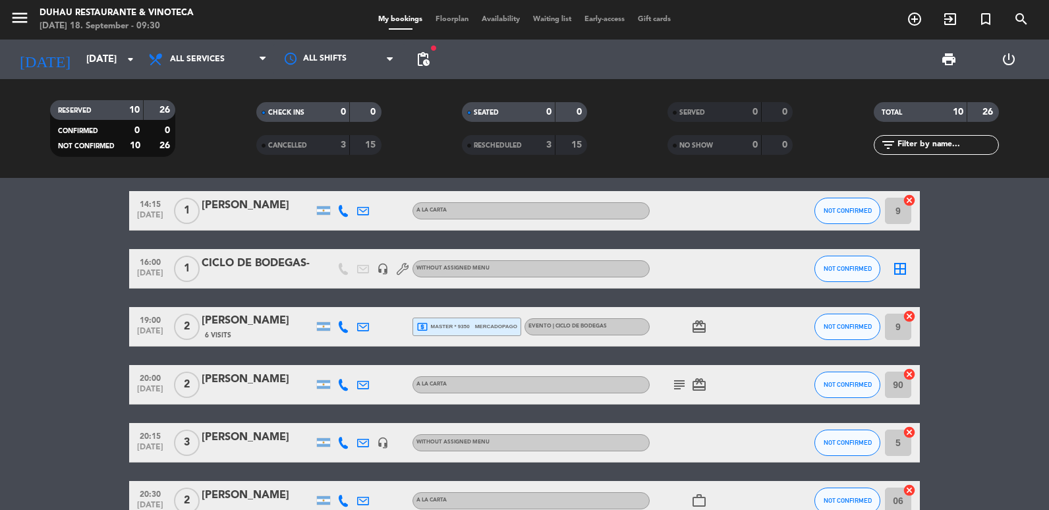
click at [551, 330] on div "EVENTO | CICLO DE BODEGAS" at bounding box center [568, 326] width 78 height 9
click at [365, 331] on icon at bounding box center [363, 327] width 12 height 12
click at [484, 305] on span "content_paste" at bounding box center [489, 304] width 10 height 10
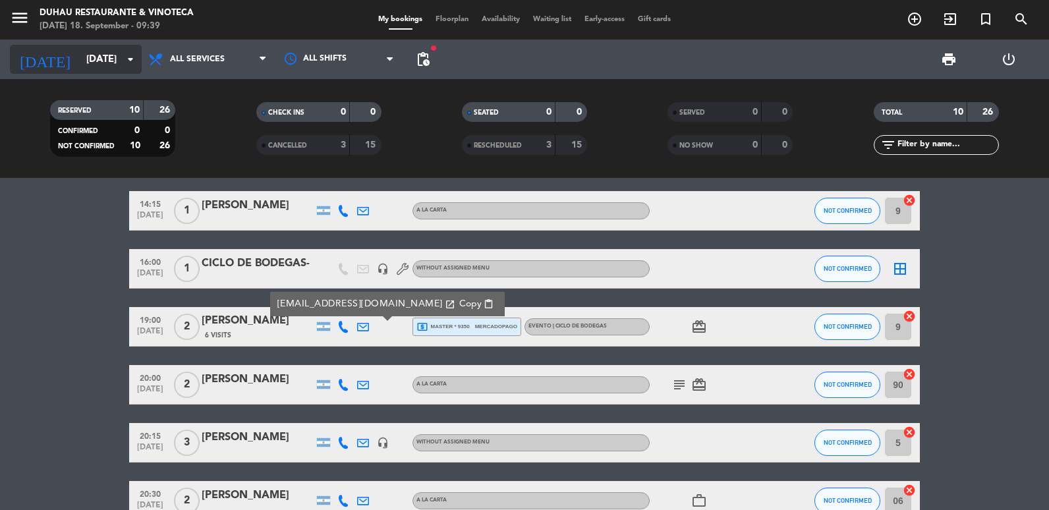
click at [107, 69] on input "[DATE]" at bounding box center [143, 59] width 127 height 24
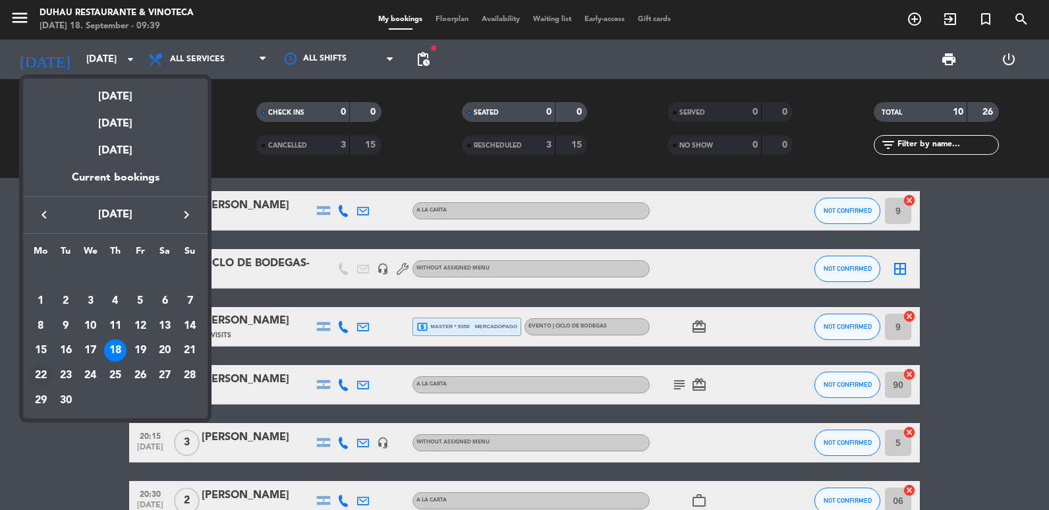
click at [49, 380] on div "22" at bounding box center [41, 376] width 22 height 22
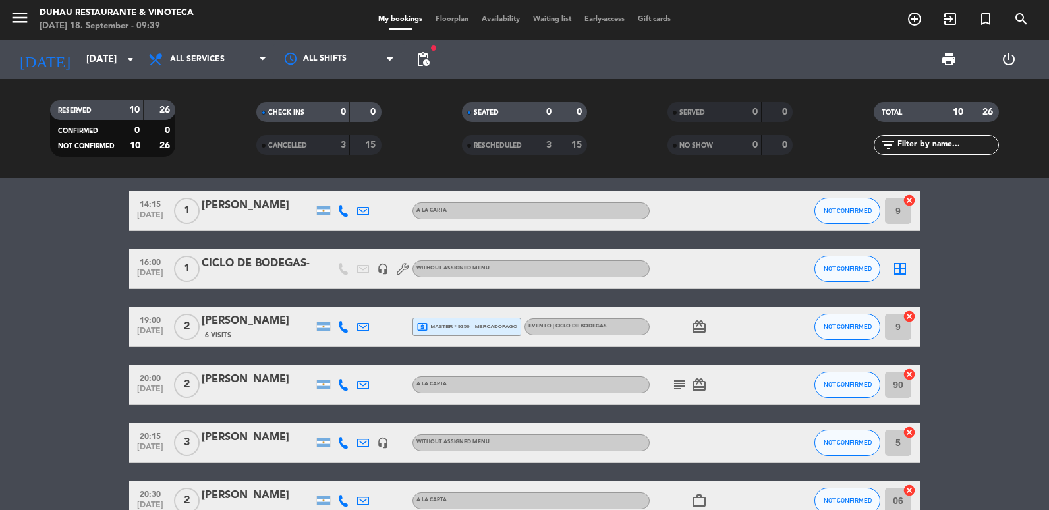
type input "[DATE]"
